Goal: Check status

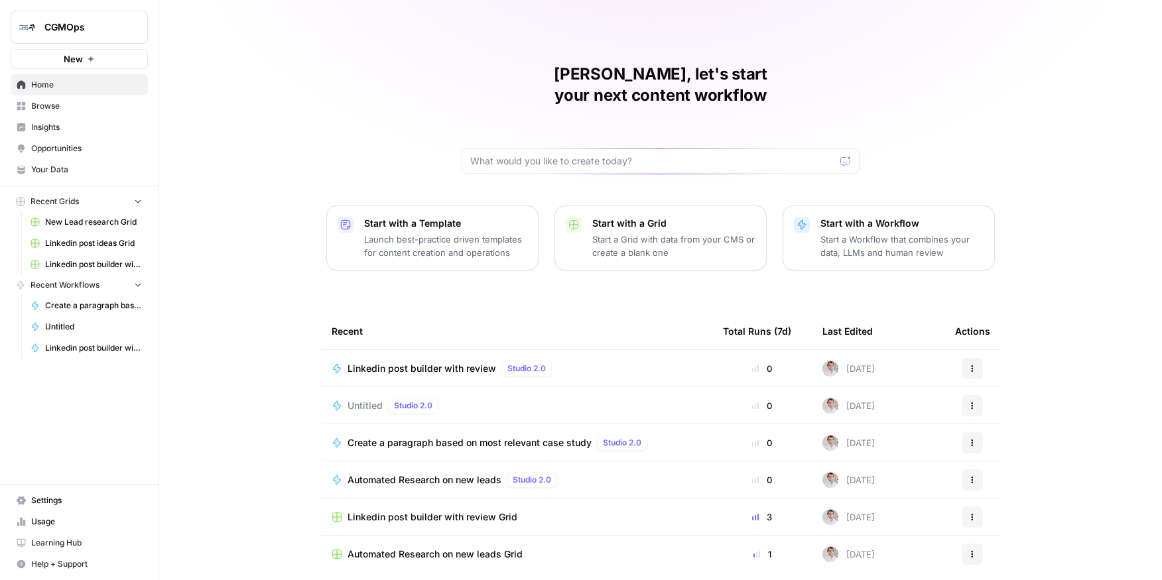
click at [419, 357] on td "Linkedin post builder with review Studio 2.0" at bounding box center [516, 368] width 391 height 36
click at [398, 505] on td "Linkedin post builder with review Grid" at bounding box center [516, 517] width 391 height 36
click at [471, 362] on span "Linkedin post builder with review" at bounding box center [421, 368] width 149 height 13
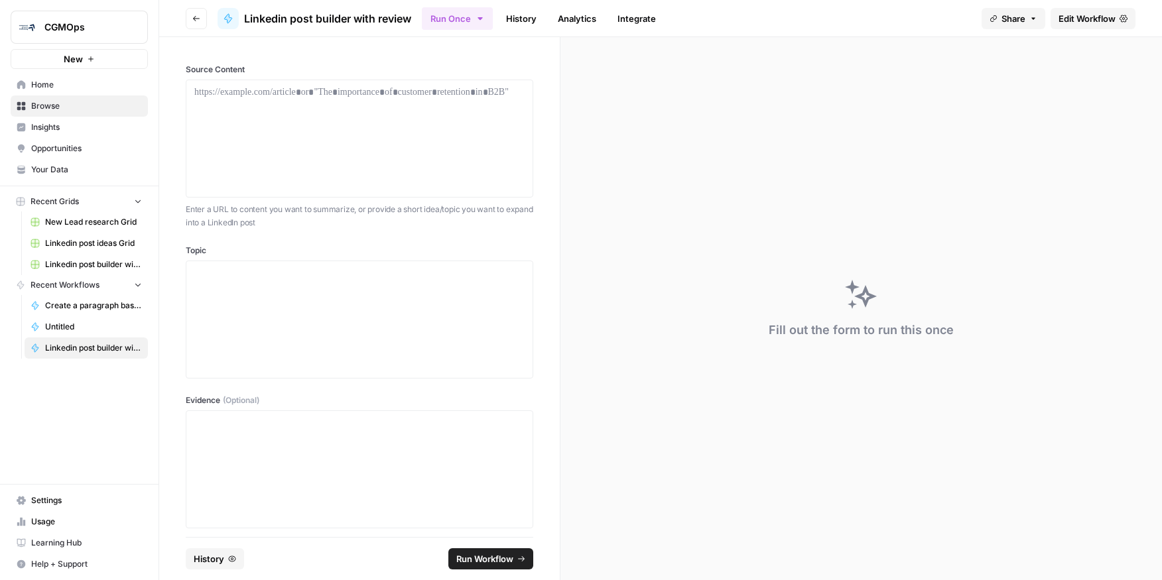
click at [521, 32] on header "Go back Linkedin post builder with review Run Once History Analytics Integrate …" at bounding box center [660, 18] width 1002 height 37
click at [520, 17] on link "History" at bounding box center [521, 18] width 46 height 21
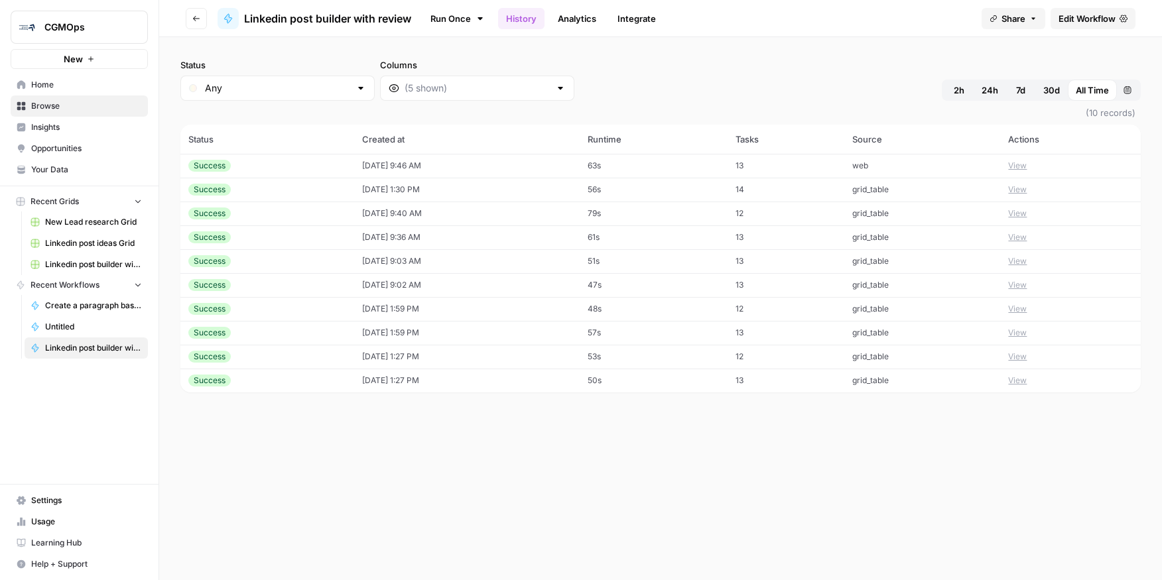
click at [282, 173] on td "Success" at bounding box center [267, 166] width 174 height 24
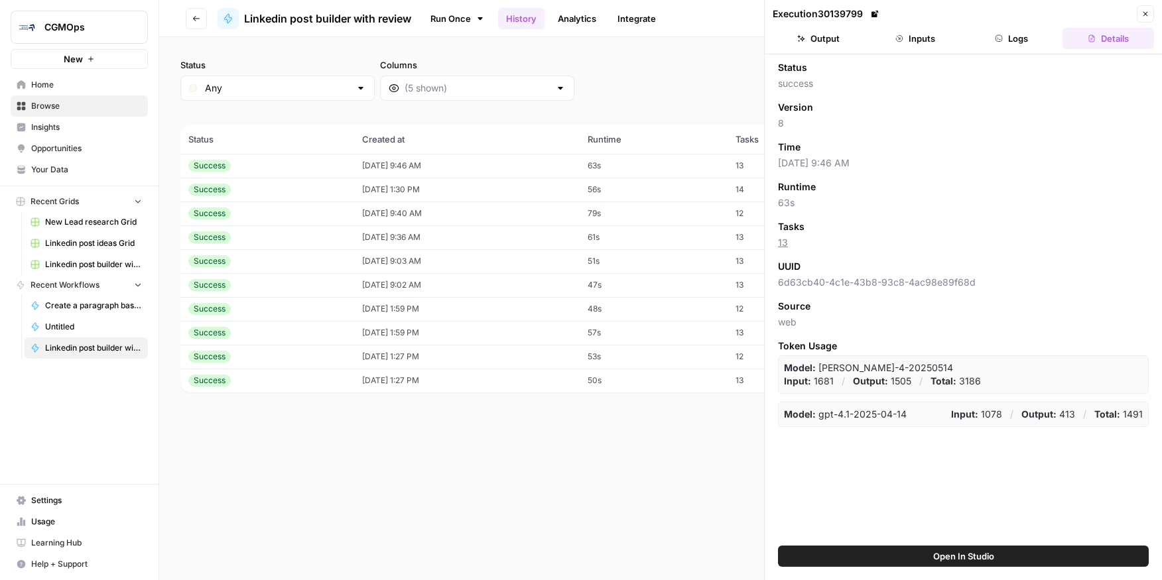
click at [1026, 44] on button "Logs" at bounding box center [1011, 38] width 91 height 21
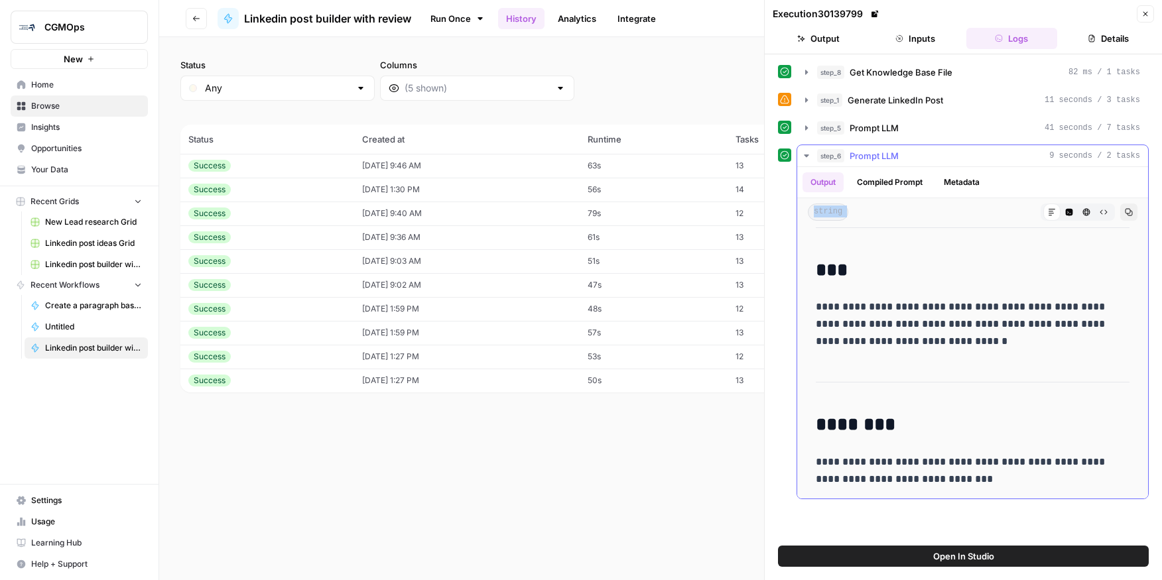
scroll to position [650, 0]
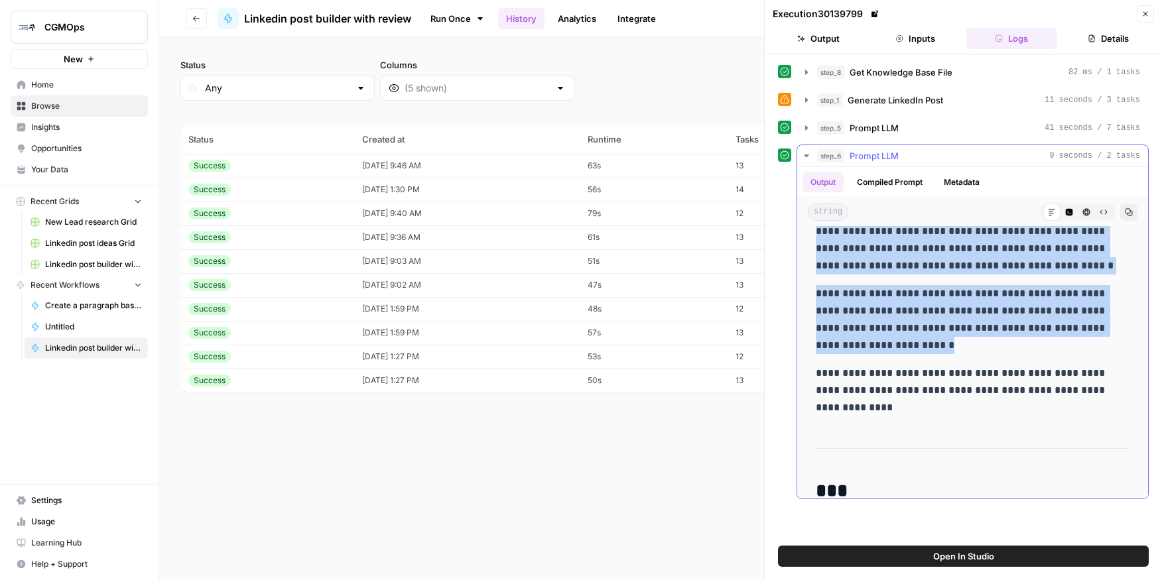
drag, startPoint x: 811, startPoint y: 282, endPoint x: 988, endPoint y: 432, distance: 232.0
click at [988, 432] on div "**********" at bounding box center [972, 147] width 329 height 1133
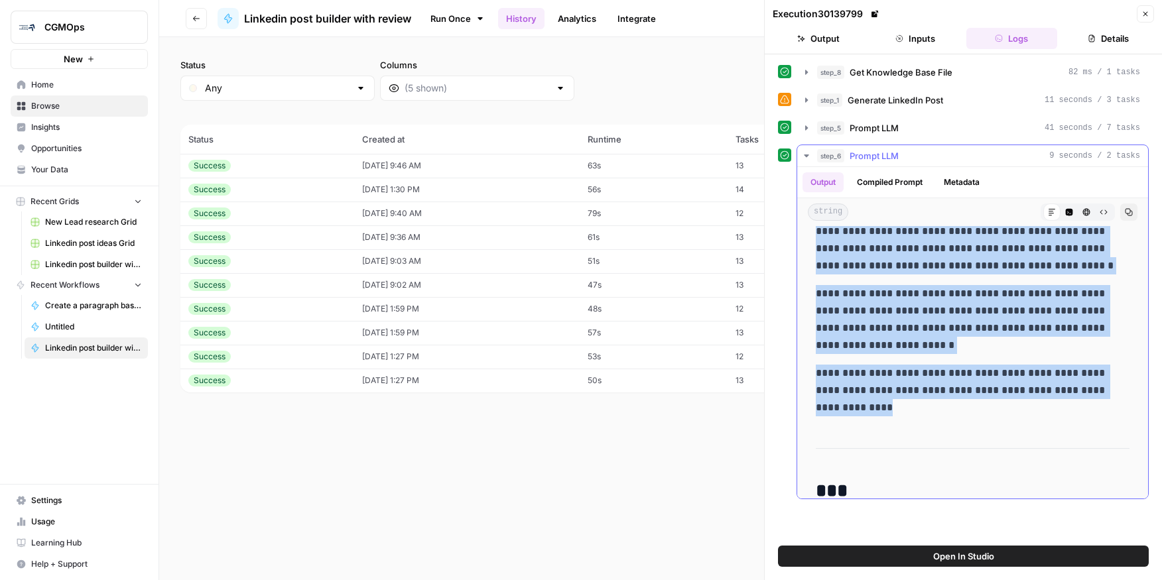
copy div "**********"
click at [1148, 15] on icon "button" at bounding box center [1145, 14] width 8 height 8
